Goal: Task Accomplishment & Management: Manage account settings

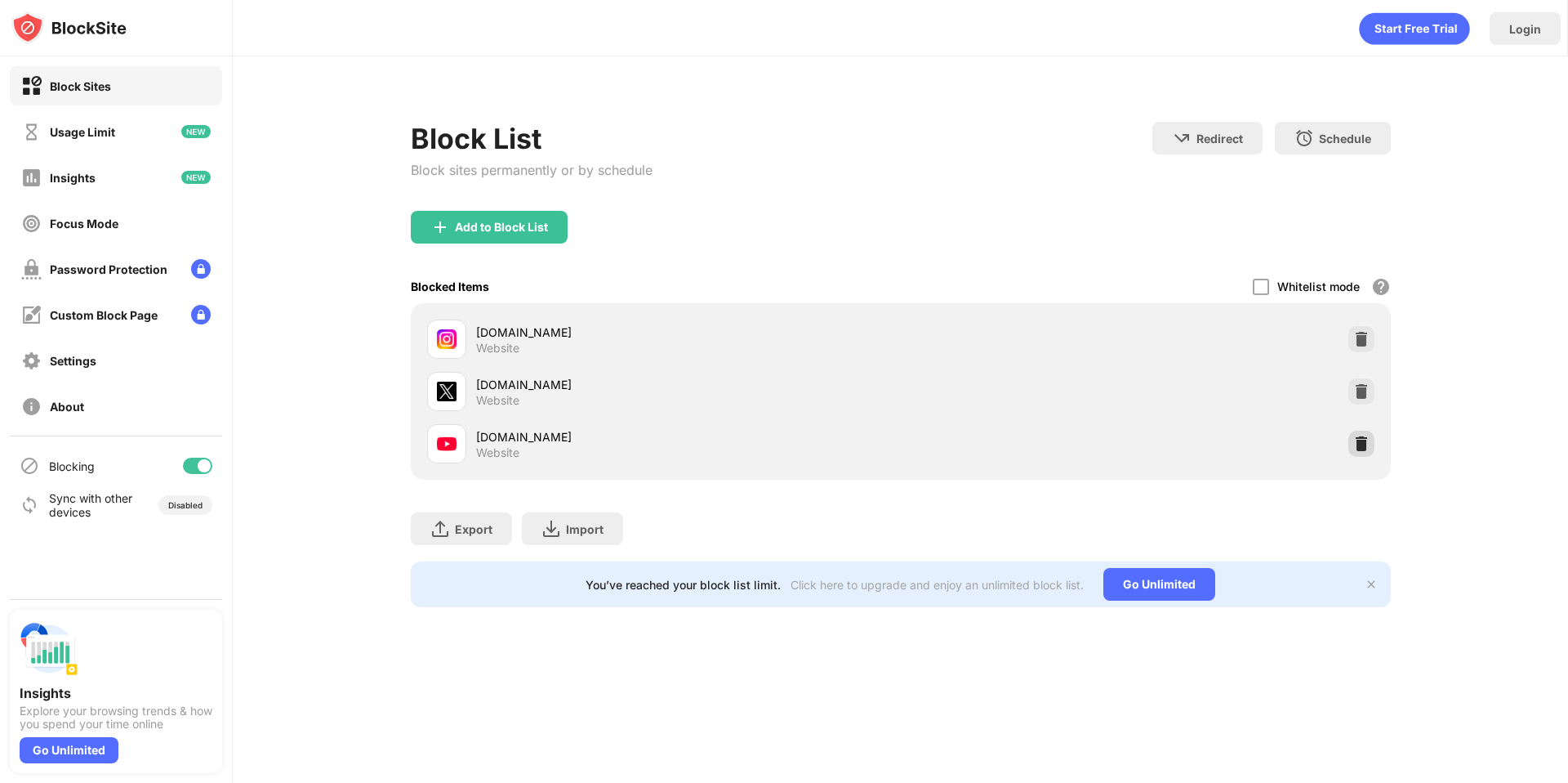
click at [1350, 443] on div at bounding box center [1361, 444] width 27 height 27
